Goal: Check status: Check status

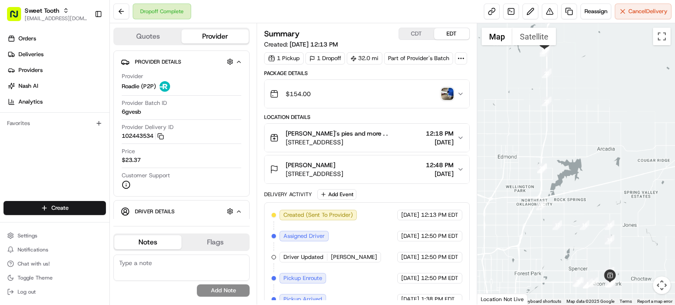
click at [45, 16] on span "[EMAIL_ADDRESS][DOMAIN_NAME]" at bounding box center [56, 18] width 63 height 7
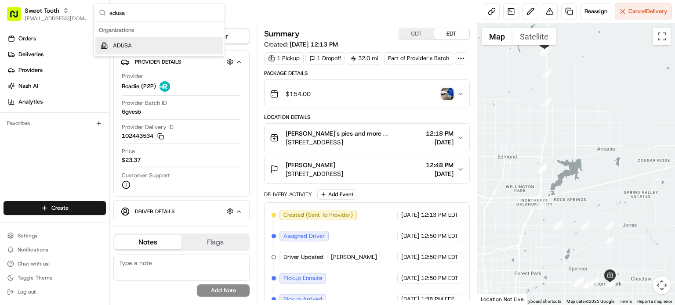
type input "adusa"
click at [115, 50] on div "ADUSA" at bounding box center [158, 46] width 127 height 18
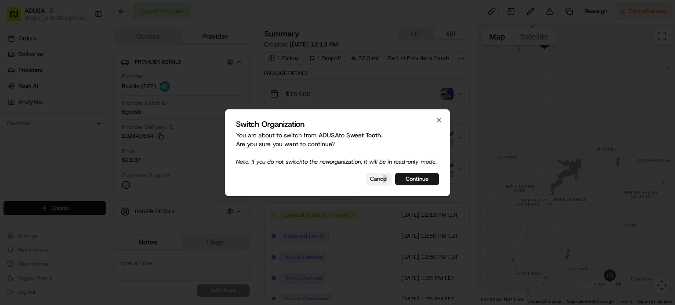
drag, startPoint x: 386, startPoint y: 177, endPoint x: 382, endPoint y: 182, distance: 6.6
click at [382, 182] on div "Switch Organization You are about to switch from ADUSA to Sweet Tooth . Are you…" at bounding box center [337, 152] width 225 height 87
click at [382, 182] on button "Cancel" at bounding box center [378, 179] width 25 height 12
click at [379, 184] on button "Cancel" at bounding box center [378, 179] width 25 height 12
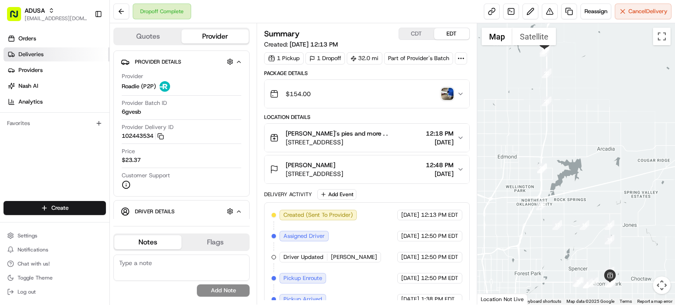
click at [49, 52] on link "Deliveries" at bounding box center [57, 54] width 106 height 14
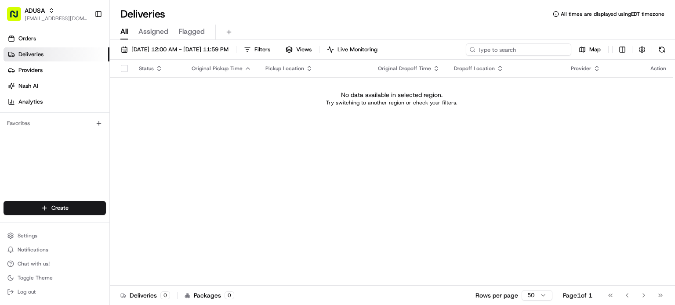
click at [519, 49] on input at bounding box center [517, 49] width 105 height 12
type input "[PERSON_NAME]"
click at [228, 52] on span "[DATE] 12:00 AM - [DATE] 11:59 PM" at bounding box center [179, 50] width 97 height 8
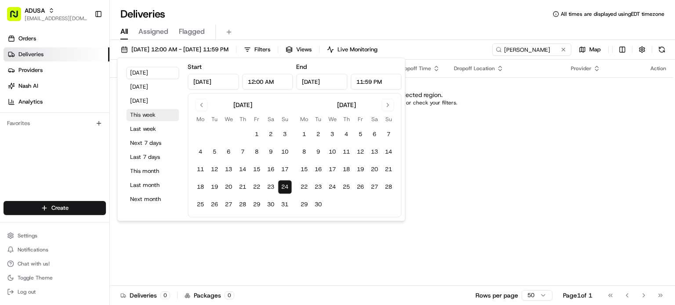
click at [155, 117] on button "This week" at bounding box center [152, 115] width 53 height 12
type input "[DATE]"
click at [367, 25] on div "All Assigned Flagged" at bounding box center [392, 32] width 565 height 15
